Goal: Navigation & Orientation: Find specific page/section

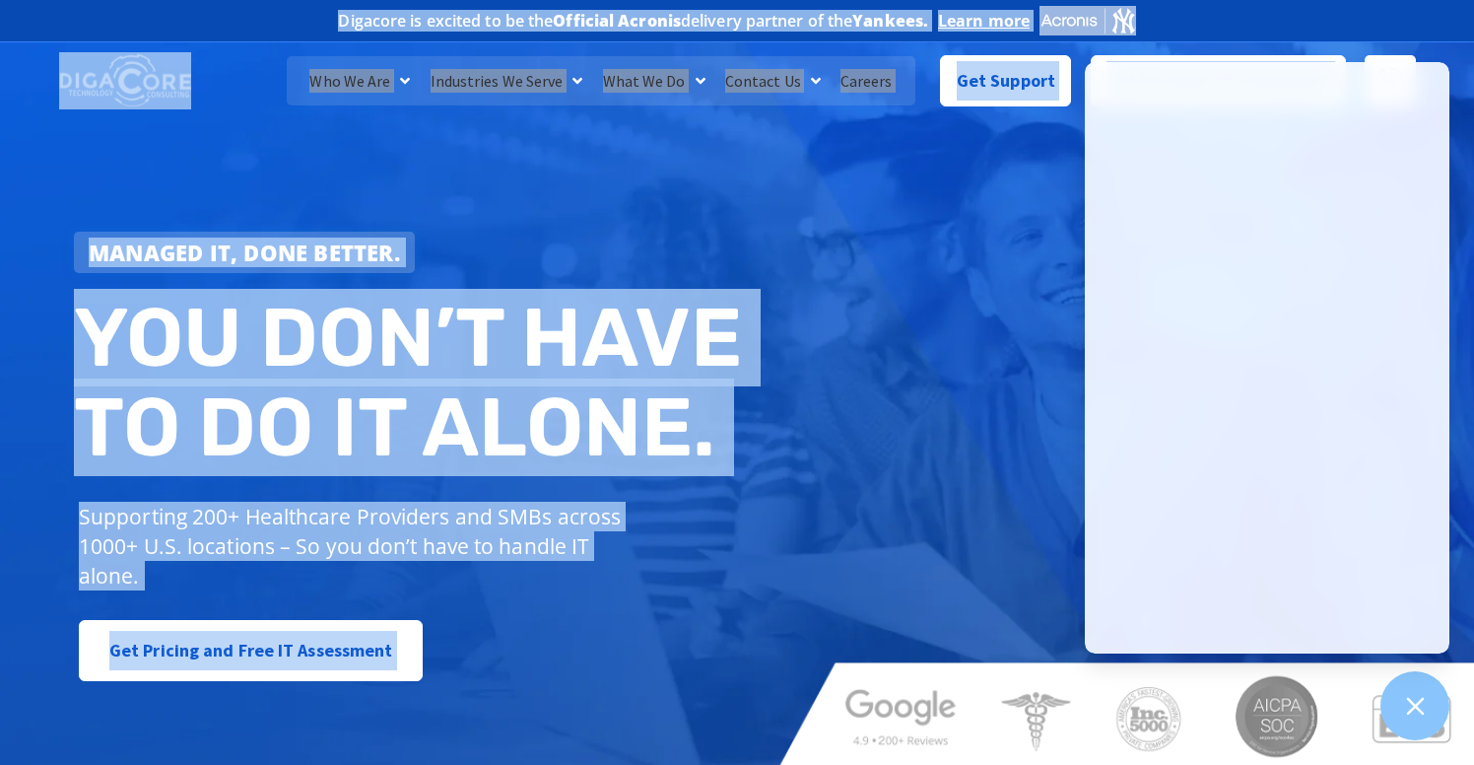
click at [907, 428] on div "Managed IT, done better. You don’t have to do IT alone. Supporting 200+ Healthc…" at bounding box center [737, 402] width 1474 height 738
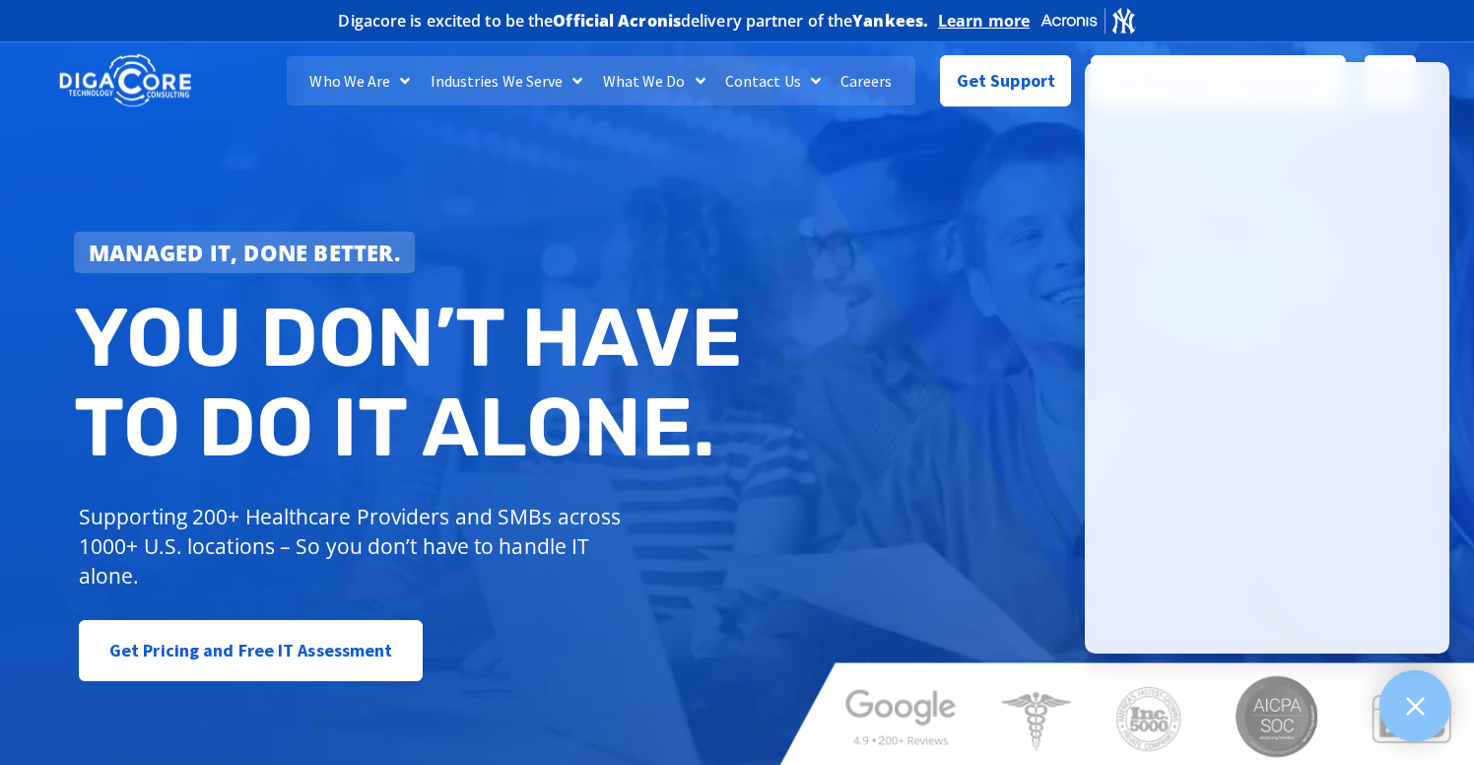
click at [1398, 679] on div at bounding box center [1416, 706] width 72 height 72
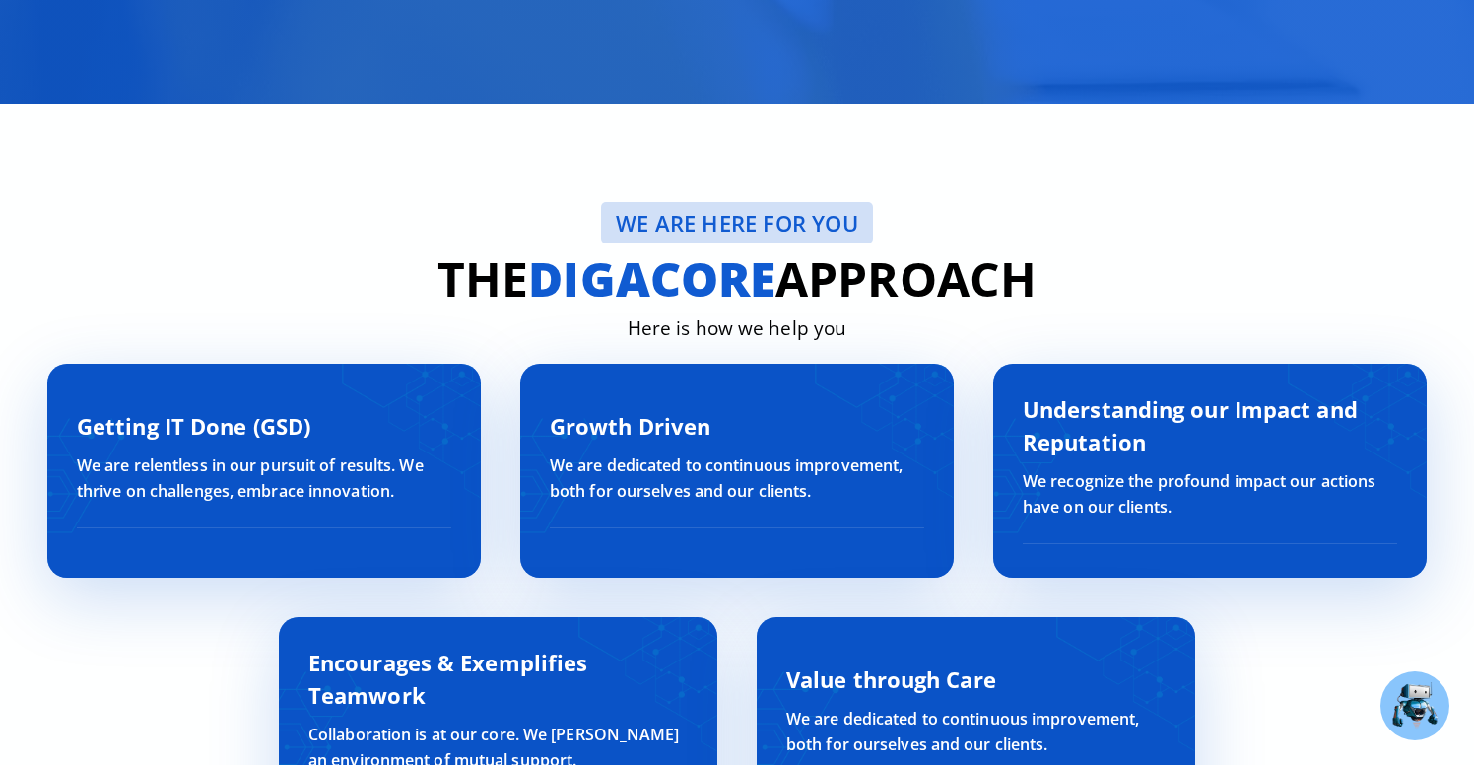
scroll to position [6187, 0]
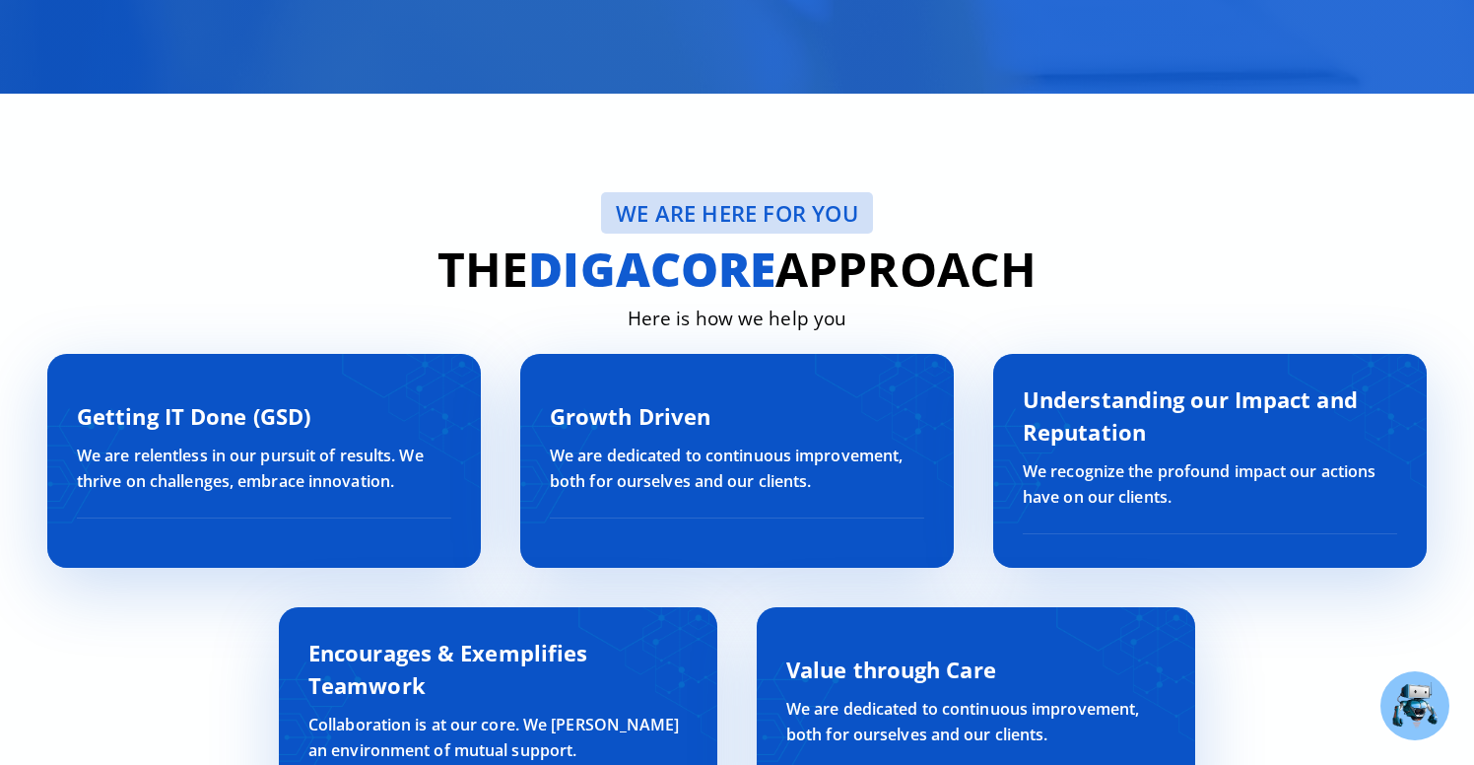
drag, startPoint x: 549, startPoint y: 200, endPoint x: 952, endPoint y: 313, distance: 418.7
click at [949, 313] on div "We are here for YOU The digacore Approach Here is how we help you Getting IT Do…" at bounding box center [737, 517] width 1419 height 847
click at [952, 313] on div "Here is how we help you" at bounding box center [737, 319] width 1419 height 29
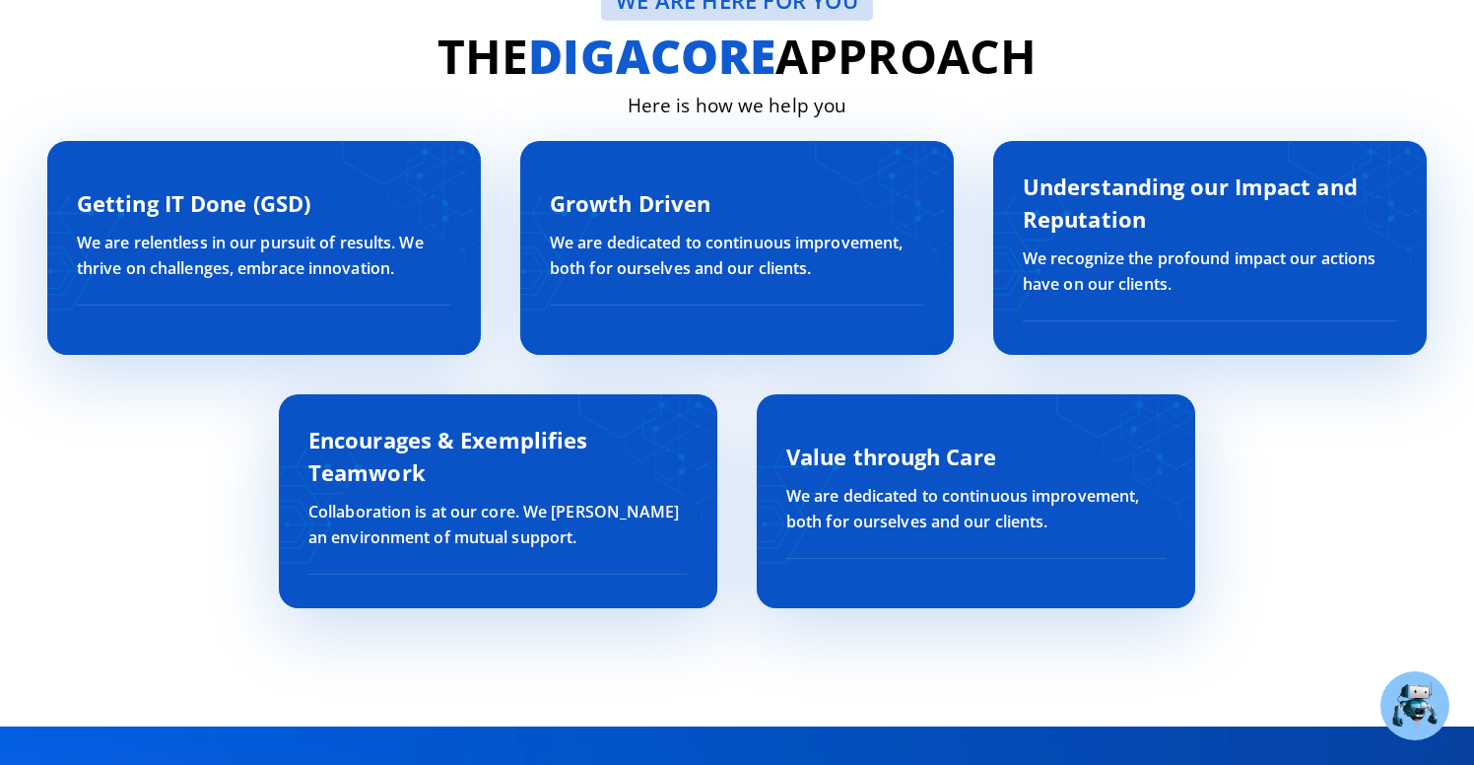
scroll to position [6411, 0]
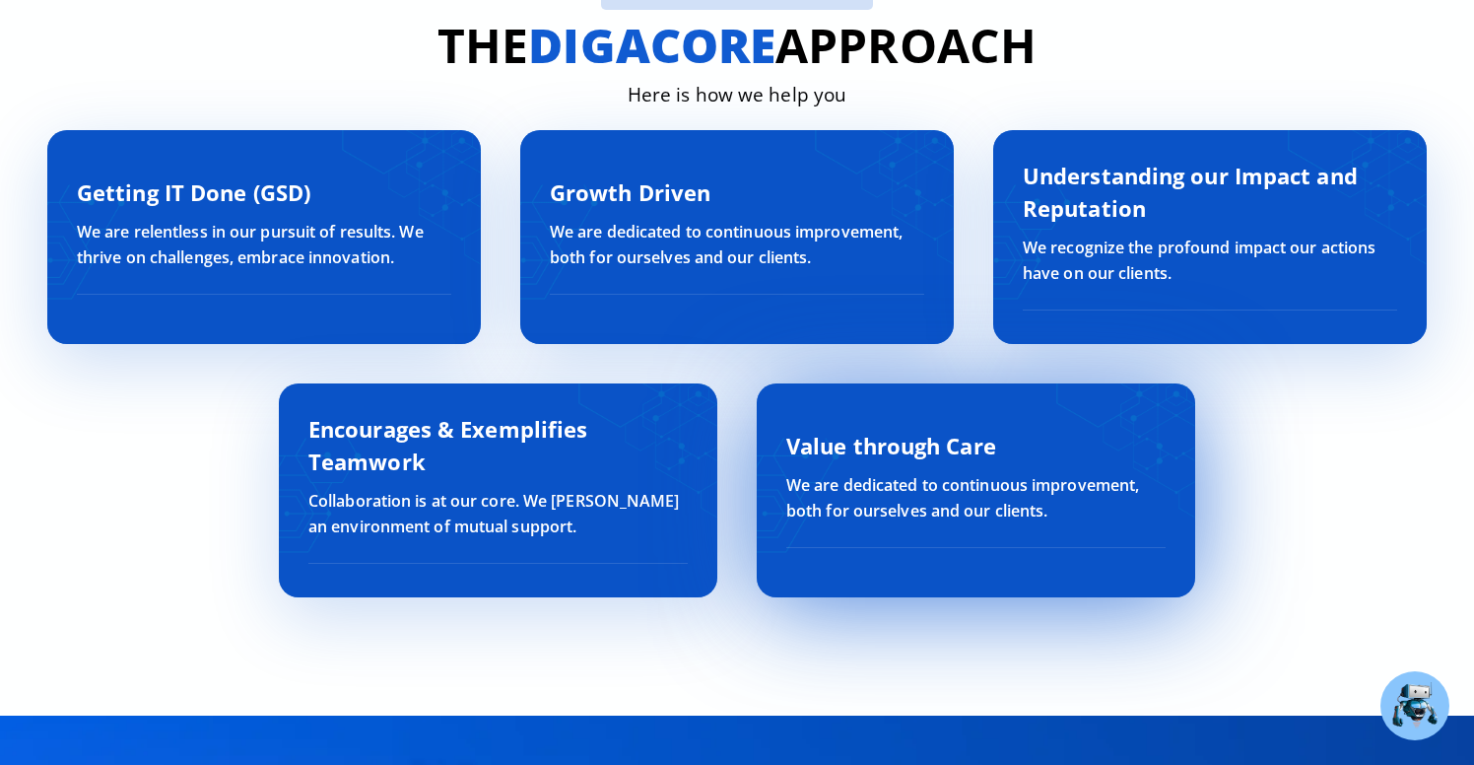
drag, startPoint x: 779, startPoint y: 444, endPoint x: 1010, endPoint y: 439, distance: 231.7
click at [1009, 440] on div "Value through Care We are dedicated to continuous improvement, both for ourselv…" at bounding box center [976, 490] width 439 height 214
click at [1010, 439] on h3 "Value through Care" at bounding box center [975, 446] width 379 height 33
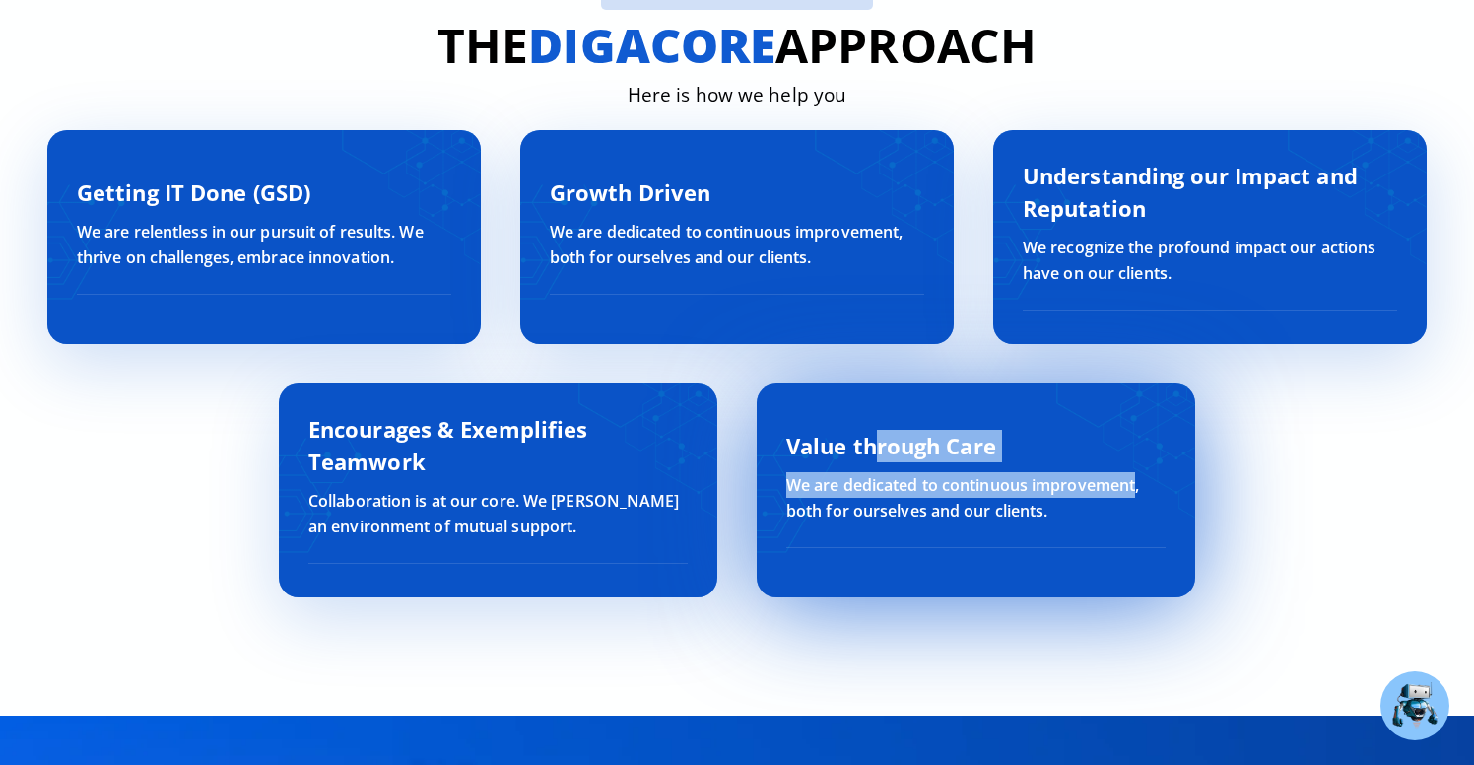
drag, startPoint x: 780, startPoint y: 481, endPoint x: 1072, endPoint y: 482, distance: 291.7
click at [1072, 482] on div "Value through Care We are dedicated to continuous improvement, both for ourselv…" at bounding box center [976, 490] width 439 height 214
click at [1072, 482] on p "We are dedicated to continuous improvement, both for ourselves and our clients." at bounding box center [975, 497] width 379 height 51
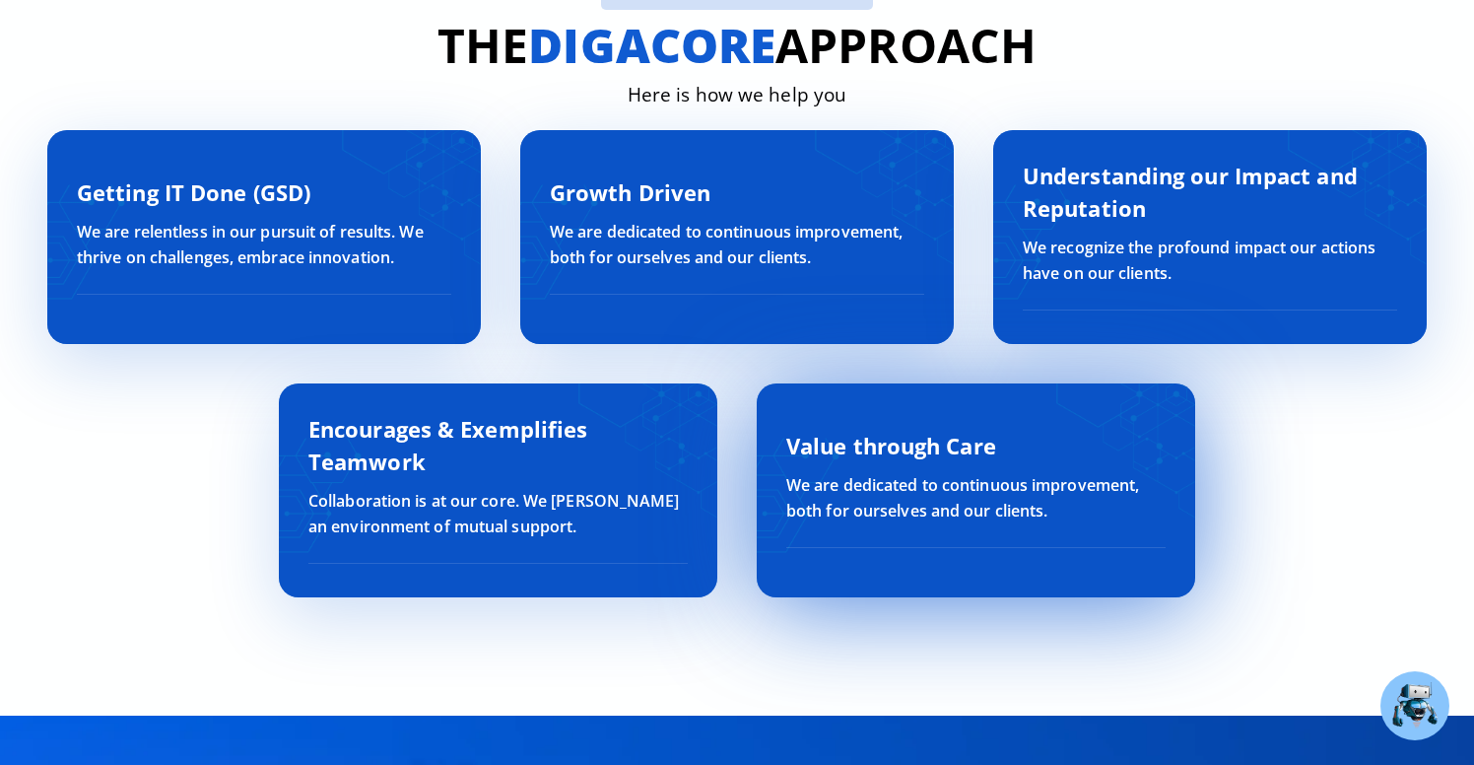
drag, startPoint x: 785, startPoint y: 490, endPoint x: 1092, endPoint y: 512, distance: 307.3
click at [1092, 512] on div "Value through Care We are dedicated to continuous improvement, both for ourselv…" at bounding box center [976, 490] width 439 height 214
click at [1092, 512] on p "We are dedicated to continuous improvement, both for ourselves and our clients." at bounding box center [975, 497] width 379 height 51
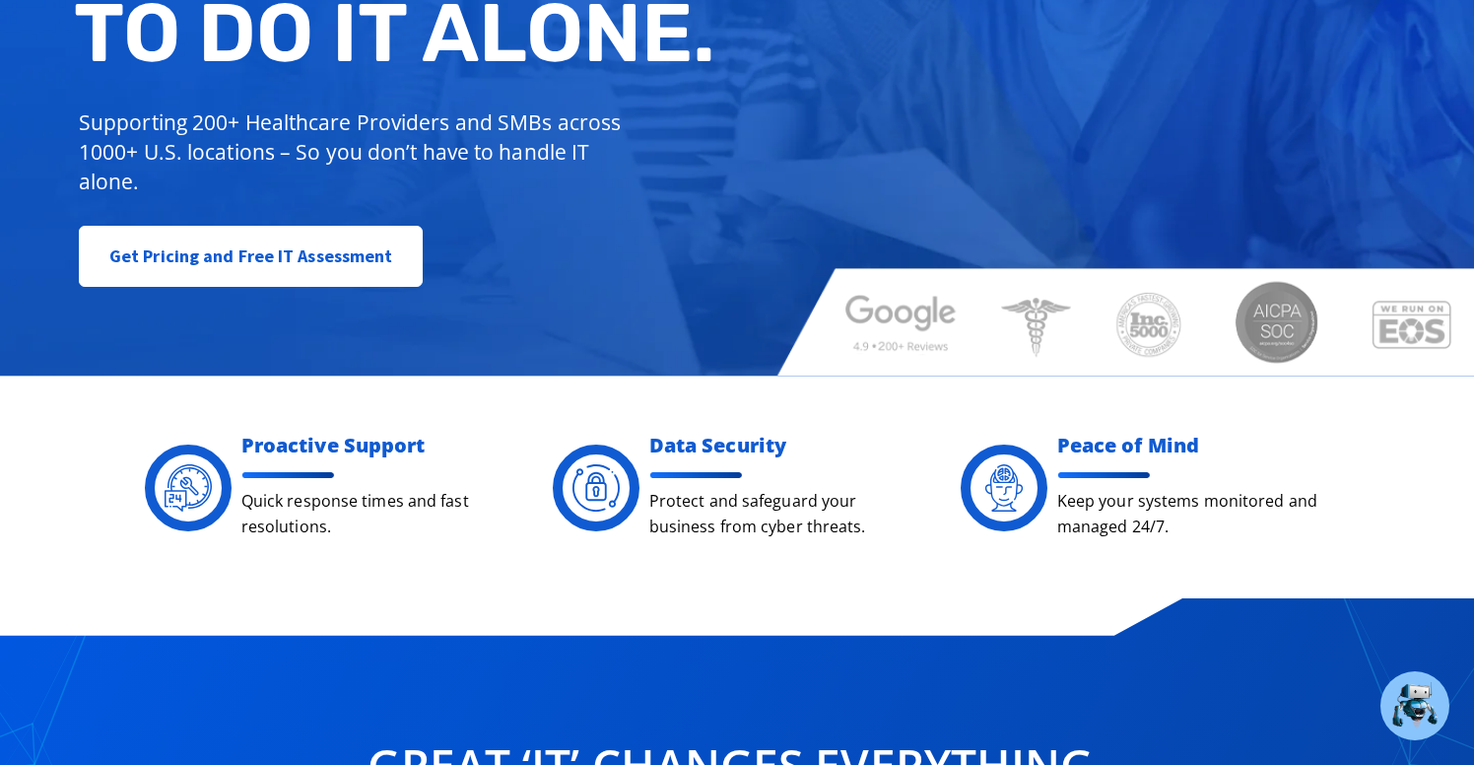
scroll to position [0, 0]
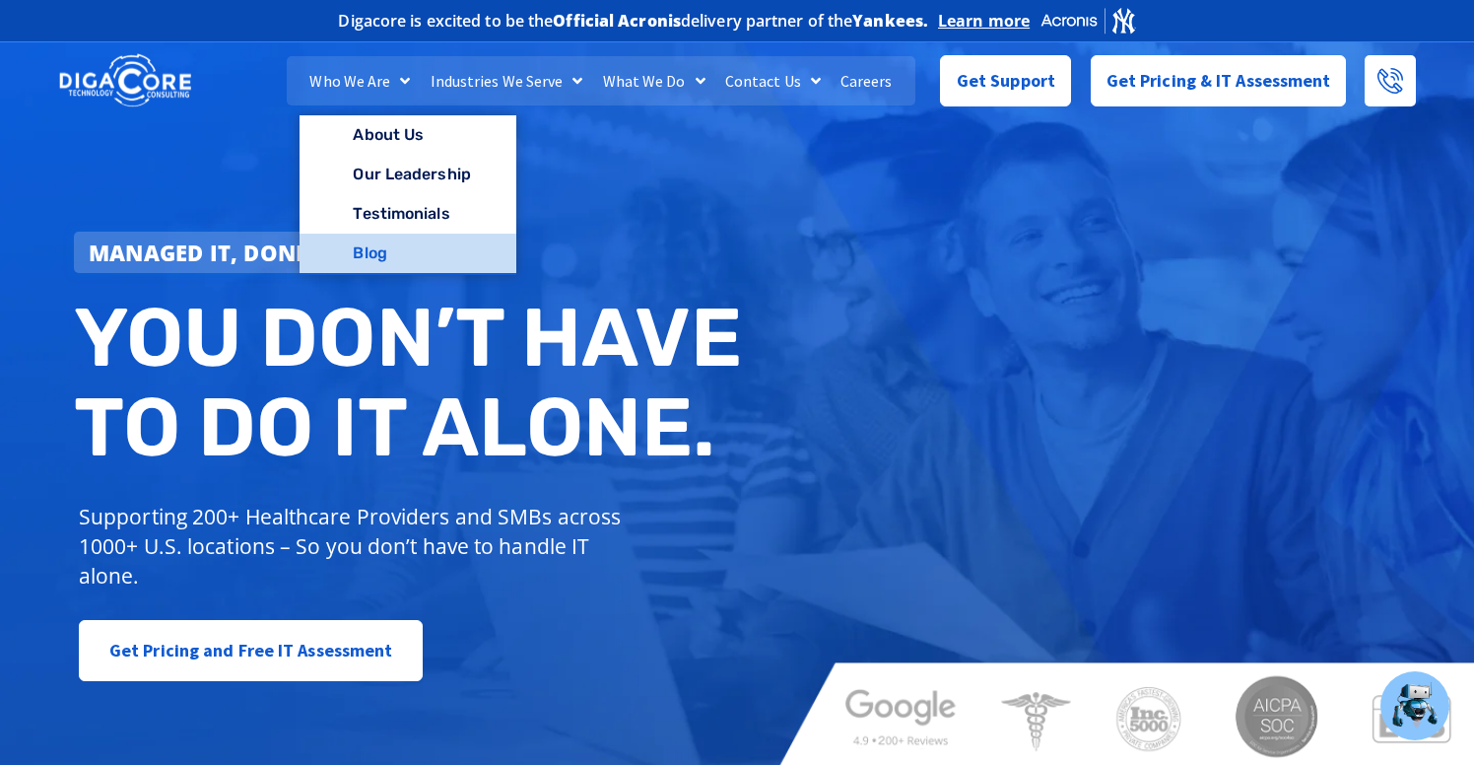
click at [379, 262] on link "Blog" at bounding box center [408, 253] width 216 height 39
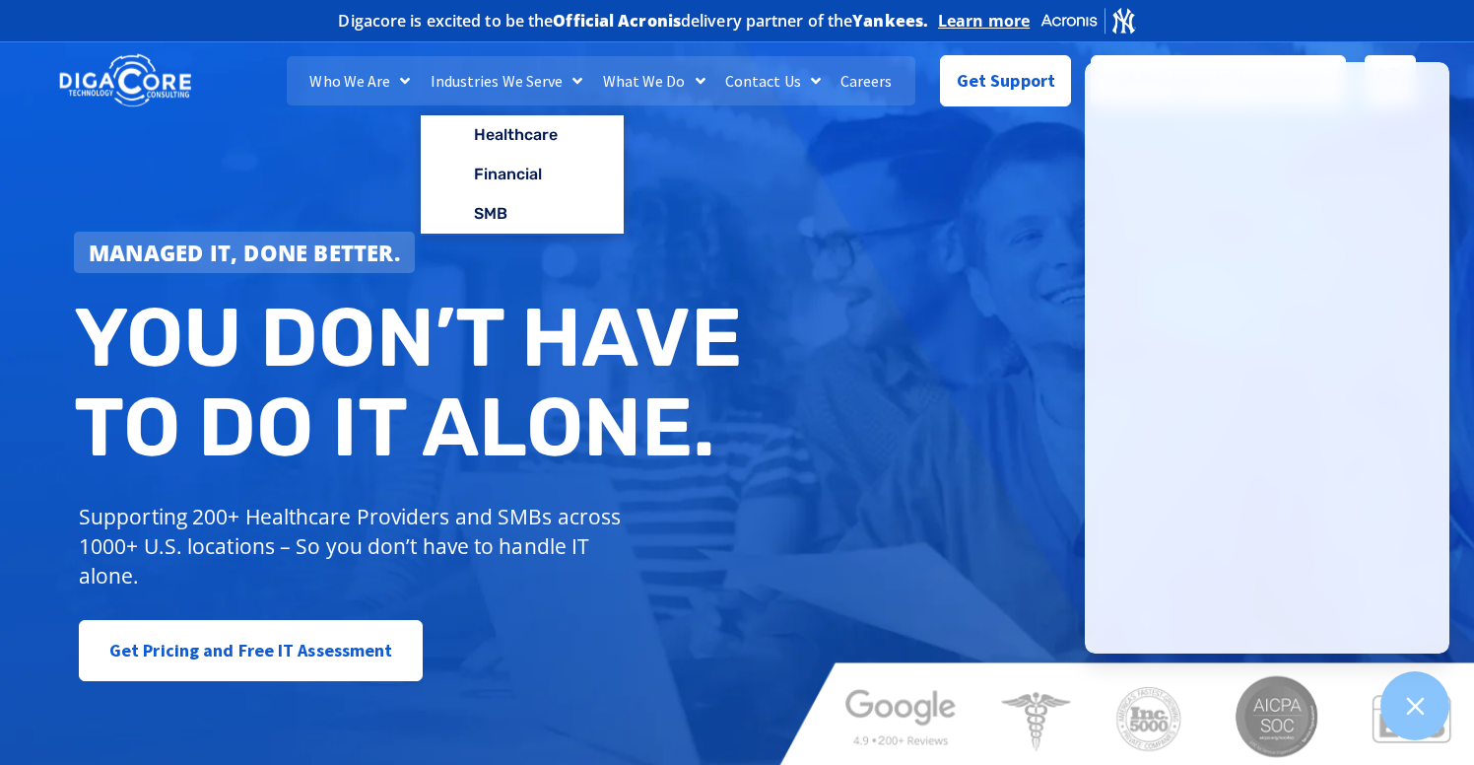
click at [852, 316] on div "Managed IT, done better. You don’t have to do IT alone. Supporting 200+ Healthc…" at bounding box center [737, 402] width 1474 height 738
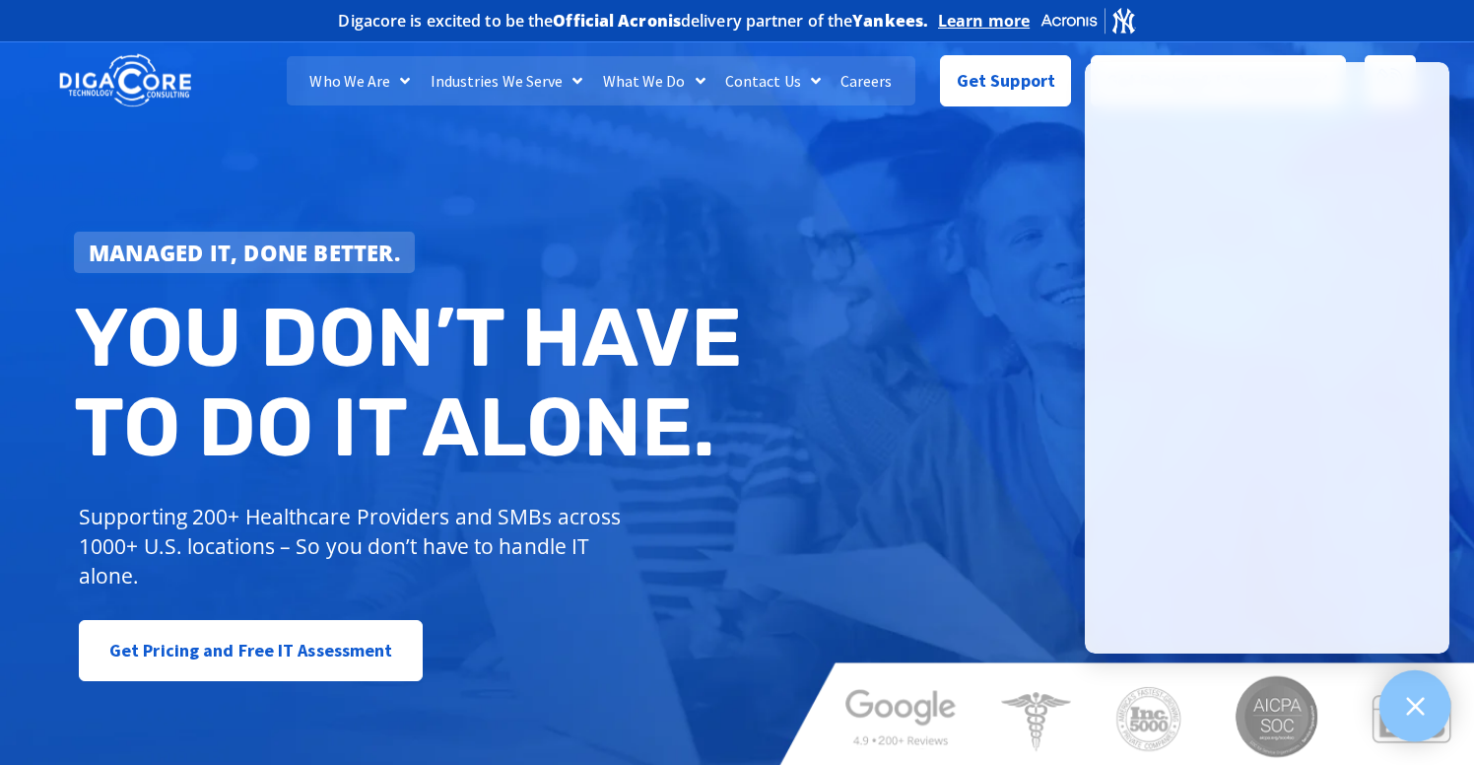
click at [1417, 700] on icon at bounding box center [1415, 706] width 26 height 26
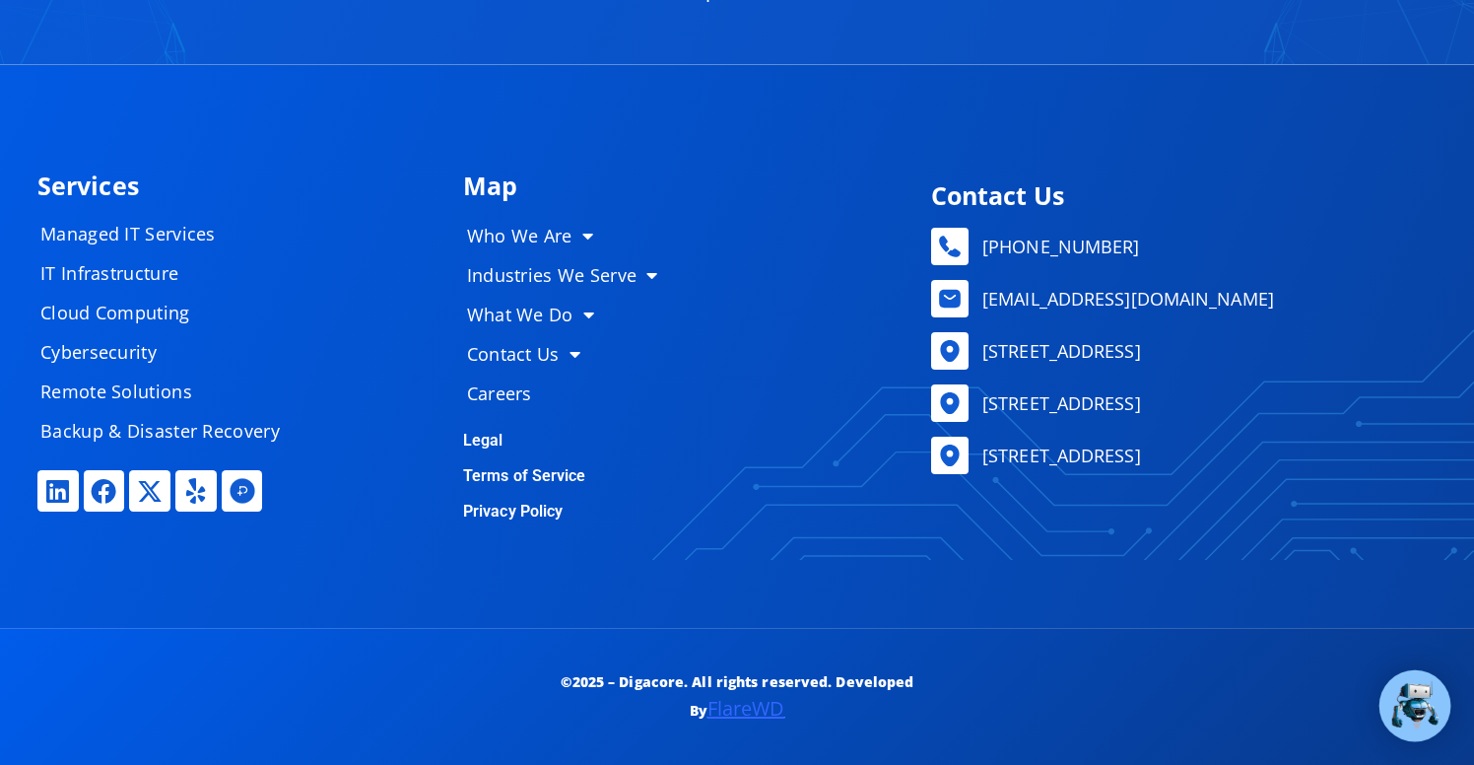
scroll to position [9648, 0]
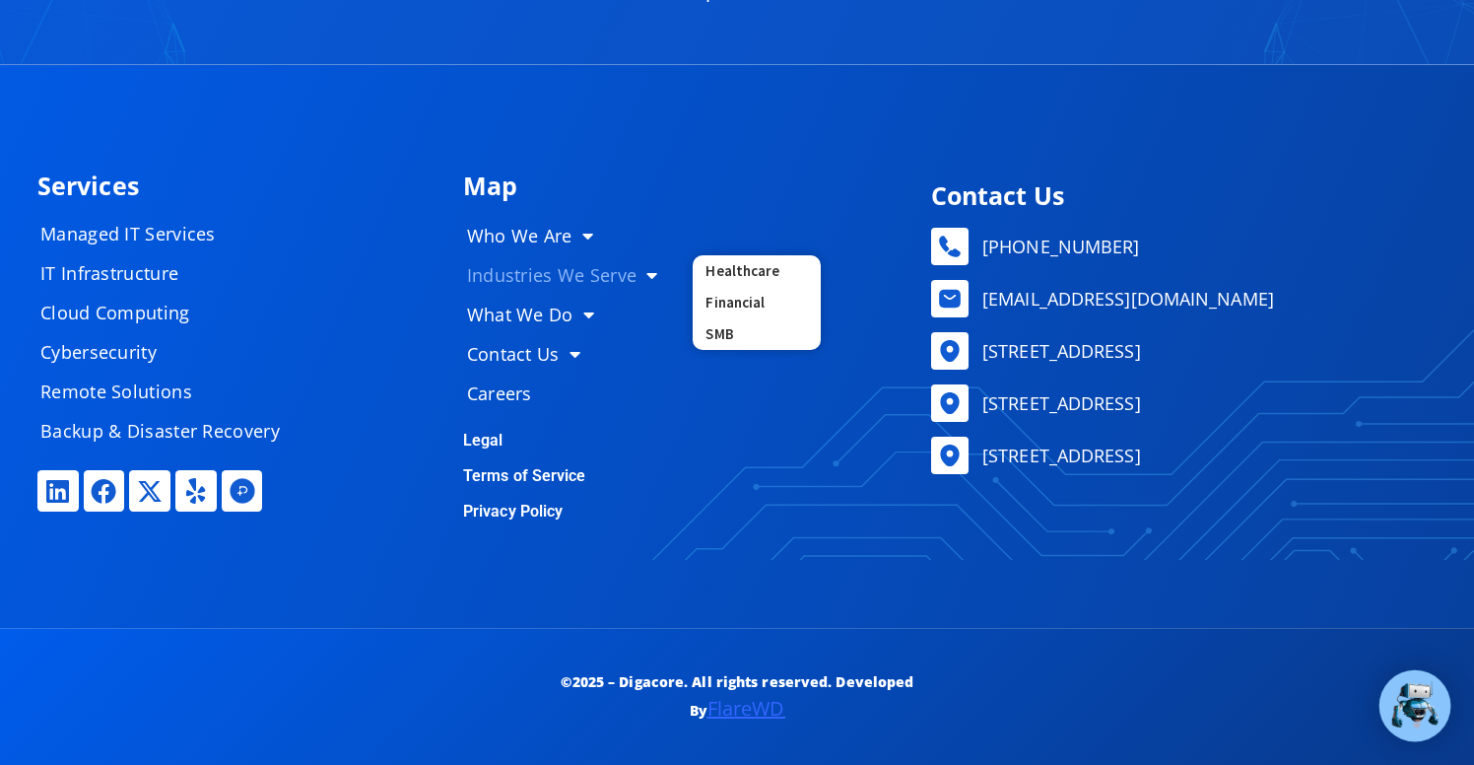
click at [695, 522] on div "Map Who We Are About Us Our Leadership Testimonials Blog Industries We Serve He…" at bounding box center [949, 347] width 993 height 366
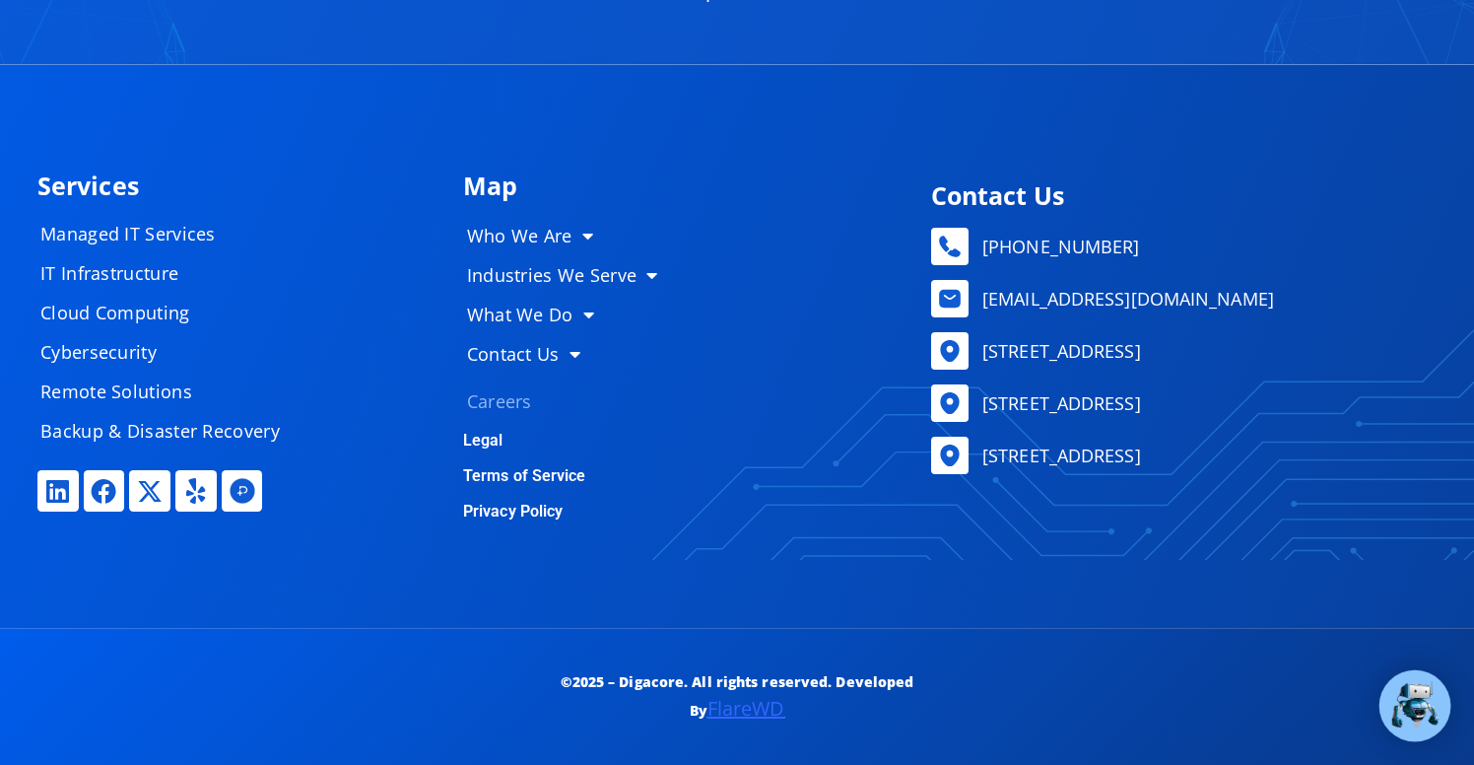
click at [495, 395] on link "Careers" at bounding box center [570, 400] width 246 height 39
